Goal: Information Seeking & Learning: Learn about a topic

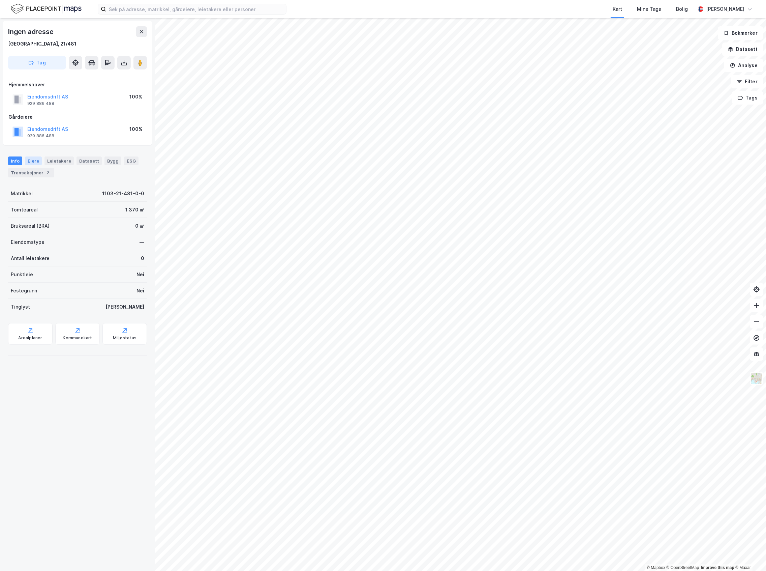
click at [31, 161] on div "Eiere" at bounding box center [33, 160] width 17 height 9
click at [742, 51] on button "Datasett" at bounding box center [741, 48] width 41 height 13
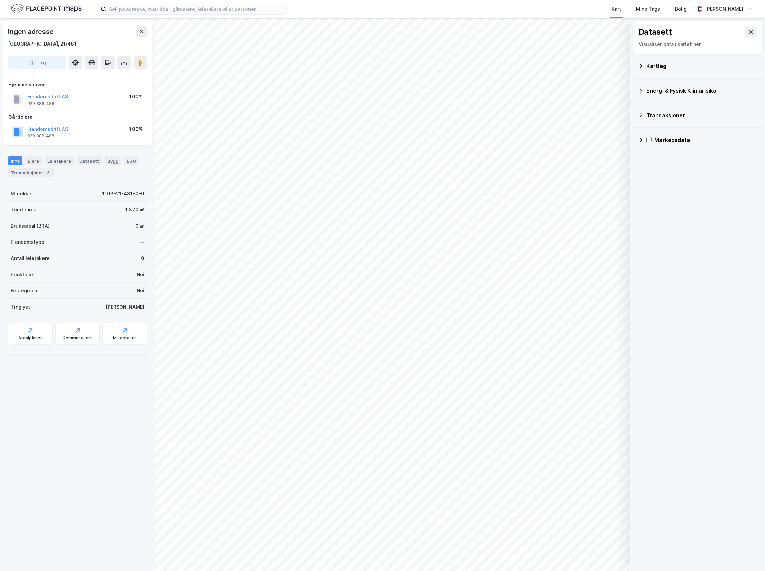
click at [666, 74] on div "Kartlag" at bounding box center [697, 66] width 119 height 16
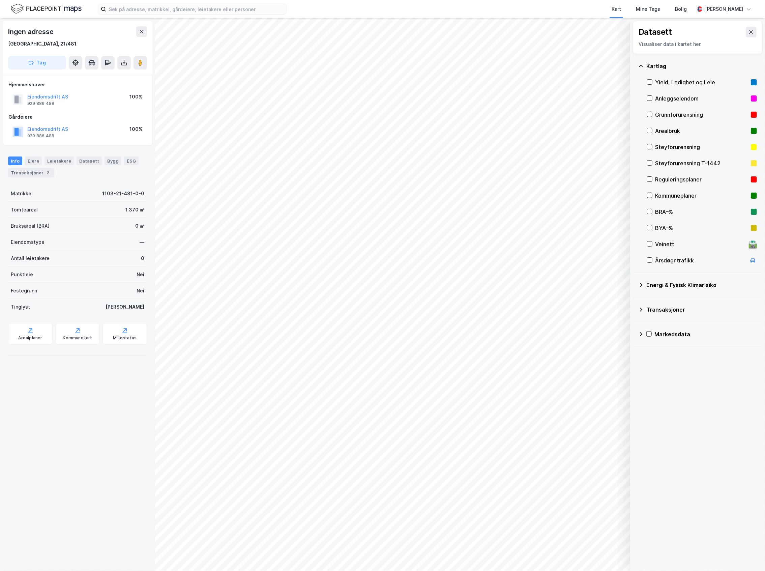
click at [693, 189] on div "Kommuneplaner" at bounding box center [702, 195] width 110 height 16
click at [691, 189] on div "Kommuneplaner" at bounding box center [702, 195] width 110 height 16
click at [688, 179] on div "Reguleringsplaner" at bounding box center [701, 179] width 93 height 8
click at [692, 177] on div "Reguleringsplaner" at bounding box center [701, 179] width 93 height 8
